Goal: Task Accomplishment & Management: Use online tool/utility

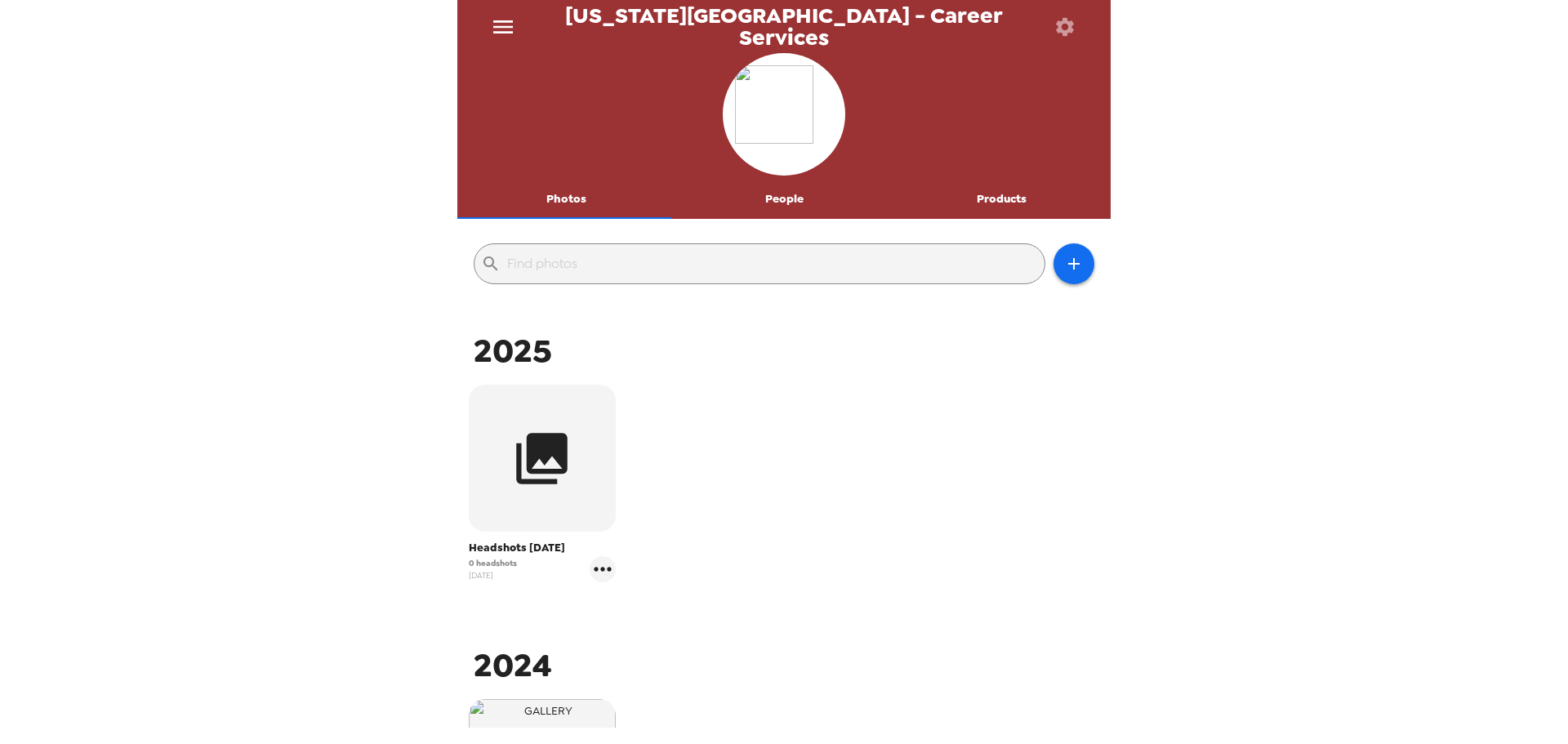
click at [491, 42] on button "menu" at bounding box center [503, 26] width 53 height 53
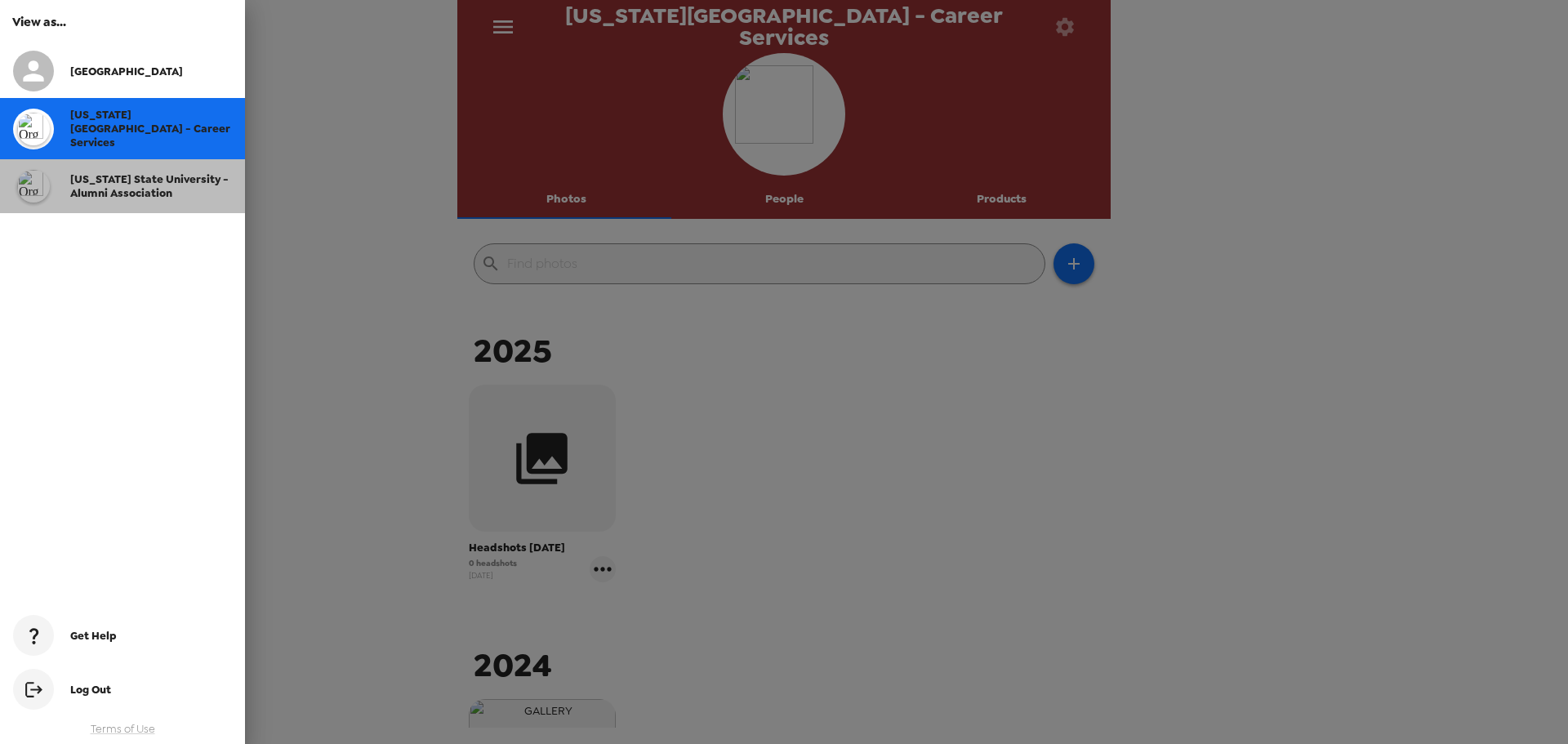
click at [170, 185] on span "[US_STATE] State University - Alumni Association" at bounding box center [149, 186] width 158 height 28
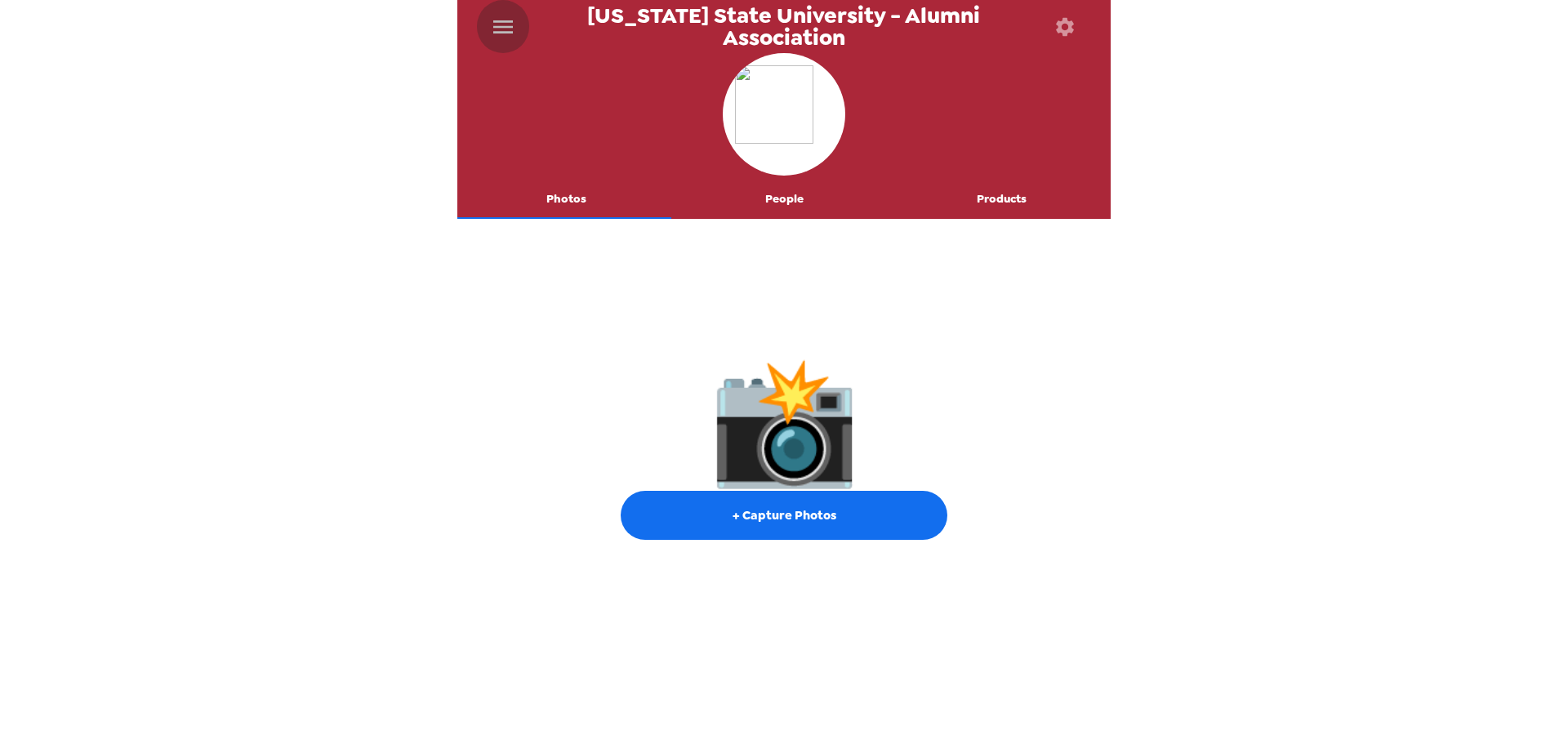
click at [501, 18] on icon "menu" at bounding box center [503, 26] width 26 height 26
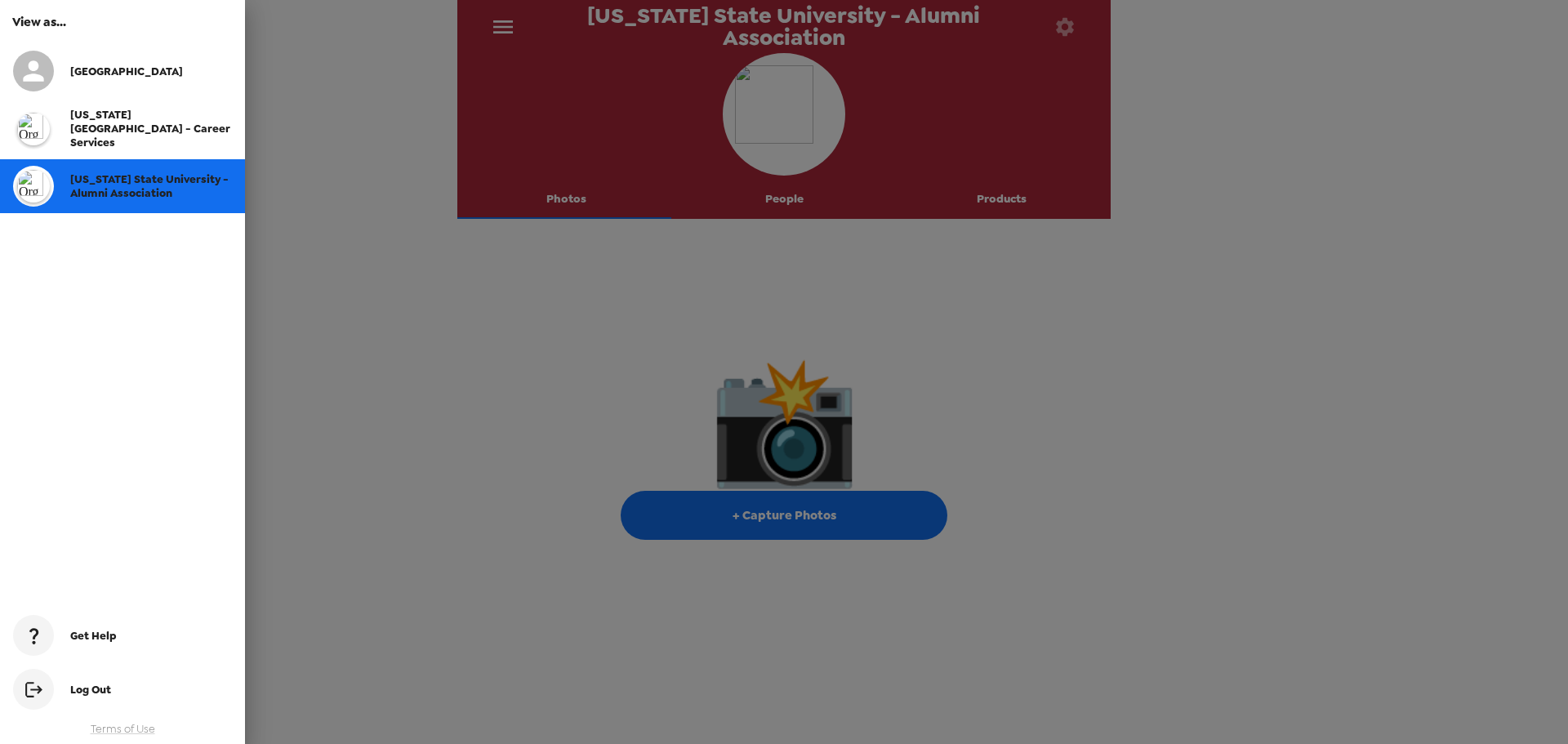
click at [114, 120] on span "[US_STATE][GEOGRAPHIC_DATA] - Career Services" at bounding box center [150, 129] width 160 height 42
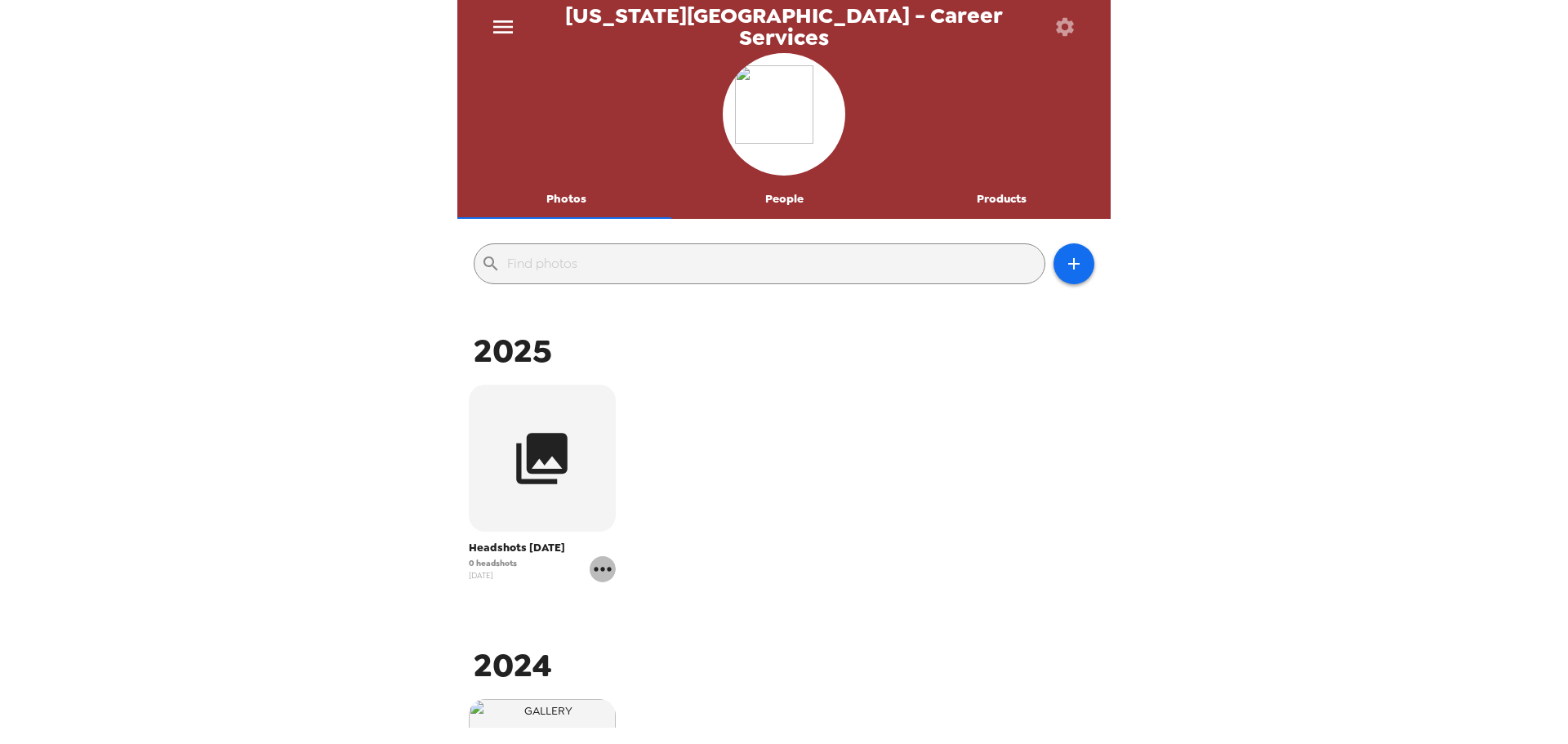
click at [603, 566] on icon "gallery menu" at bounding box center [602, 569] width 26 height 26
click at [650, 603] on span "Edit Shoot" at bounding box center [698, 604] width 135 height 20
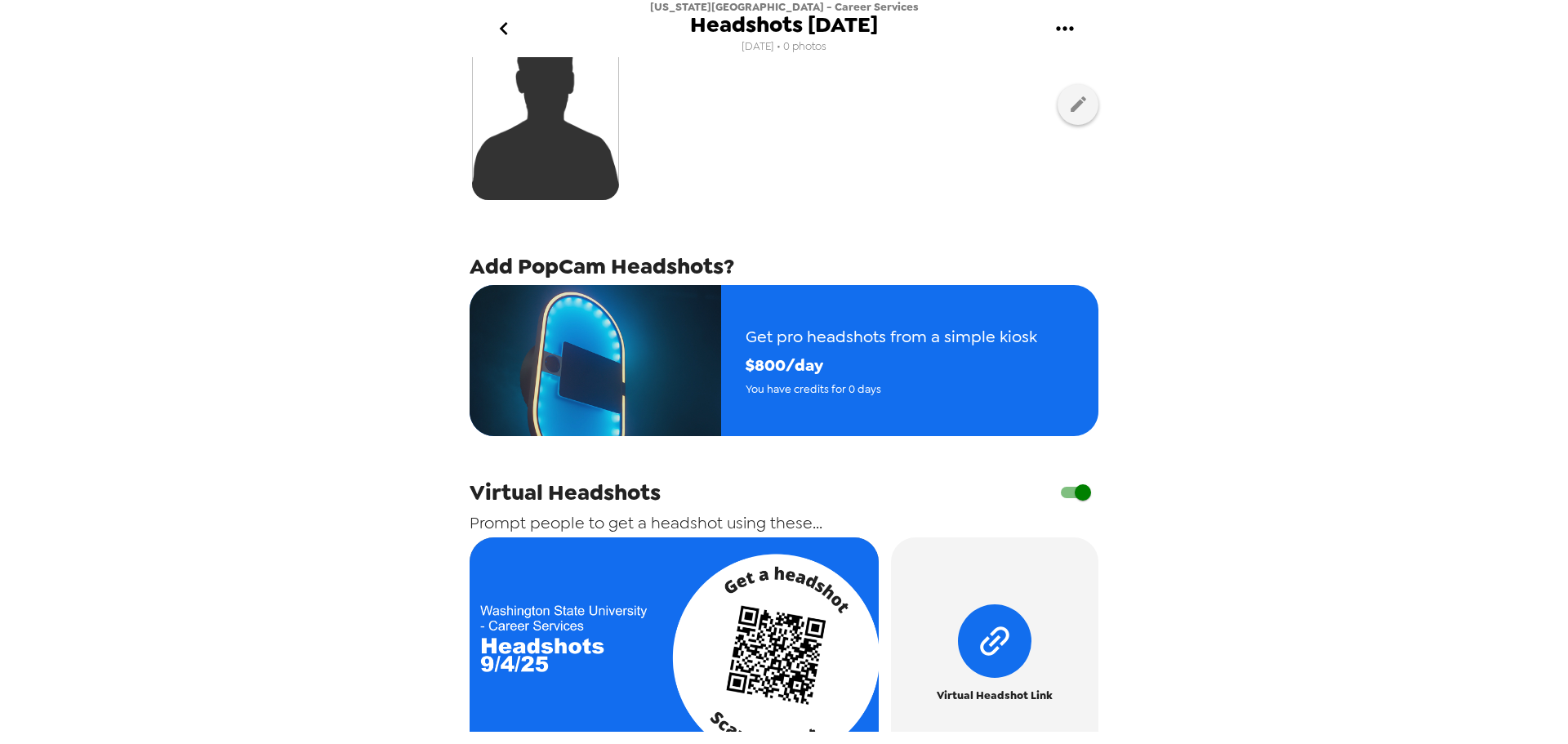
scroll to position [234, 0]
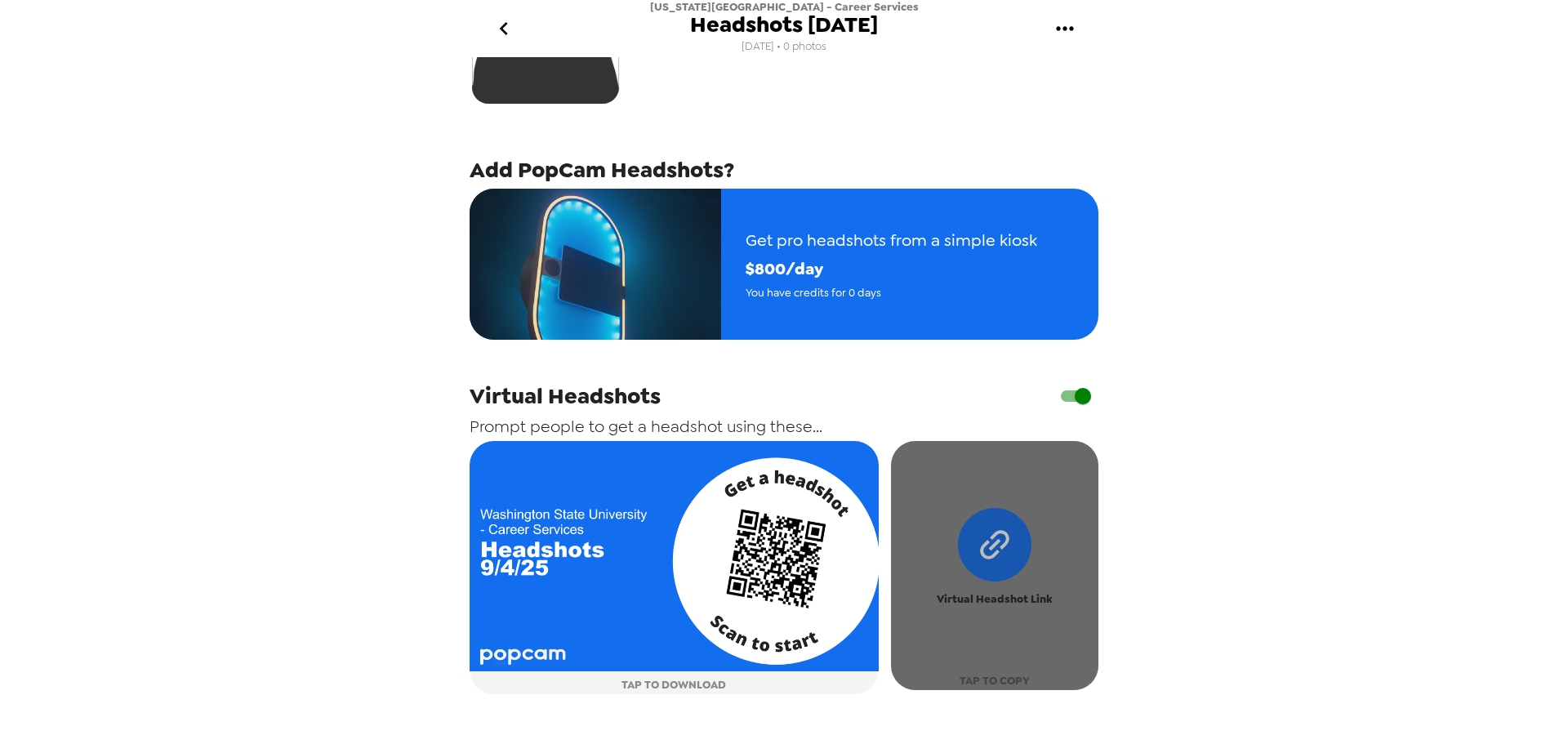
click at [991, 677] on span "TAP TO COPY" at bounding box center [995, 680] width 70 height 19
click at [997, 617] on button "Virtual Headshot Link TAP TO COPY" at bounding box center [995, 566] width 207 height 249
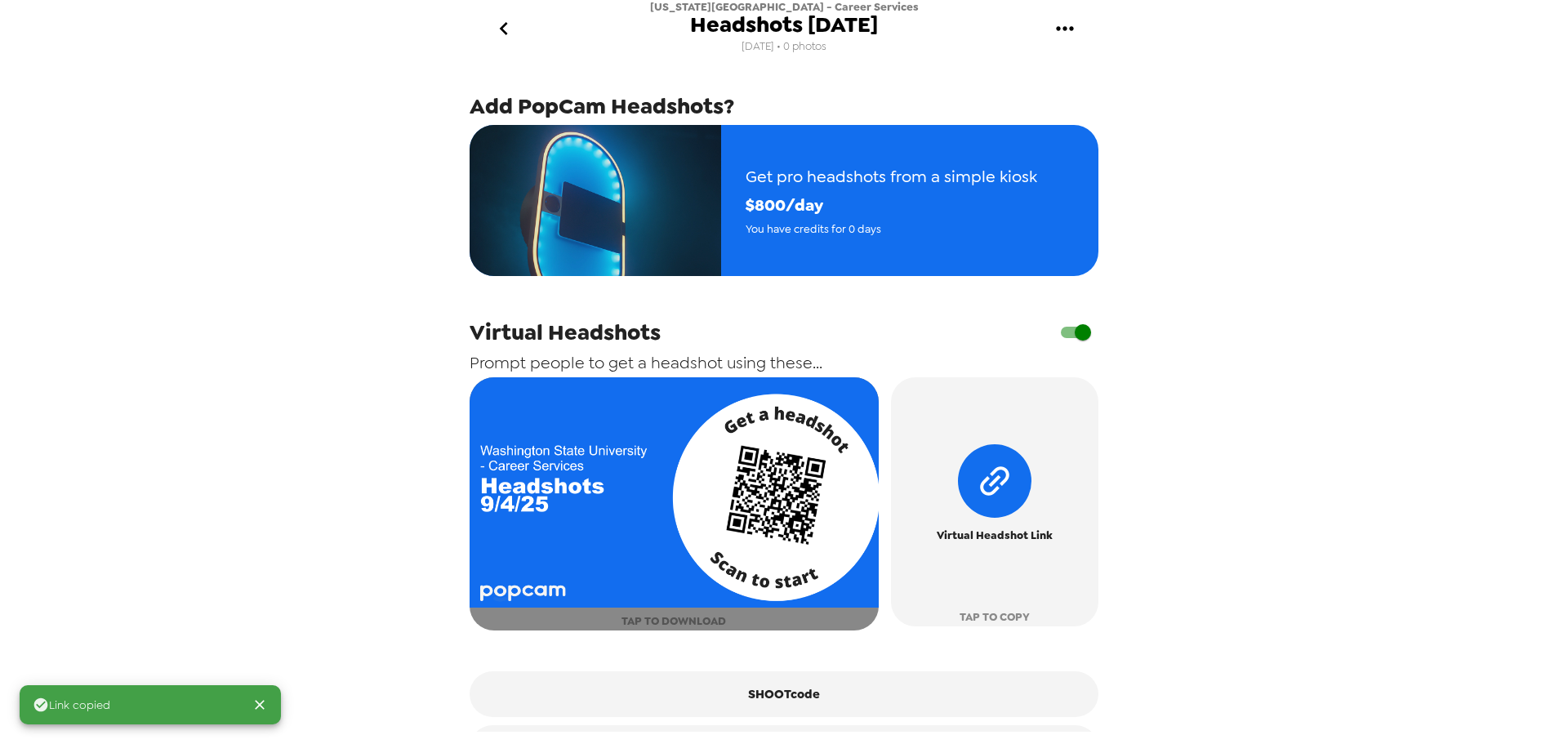
scroll to position [316, 0]
